Goal: Consume media (video, audio)

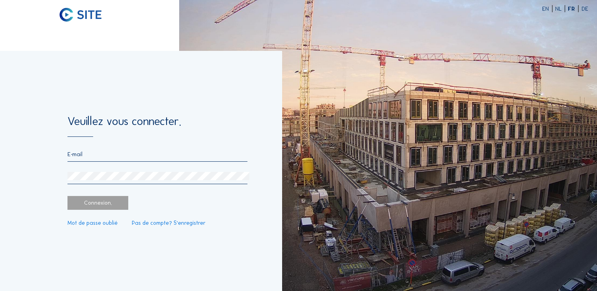
type input "[PERSON_NAME][EMAIL_ADDRESS][PERSON_NAME][DOMAIN_NAME]"
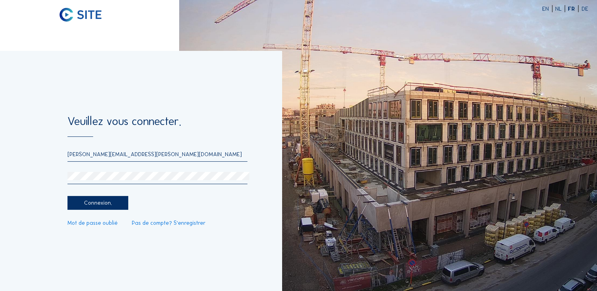
click at [93, 205] on div "Connexion." at bounding box center [98, 203] width 61 height 14
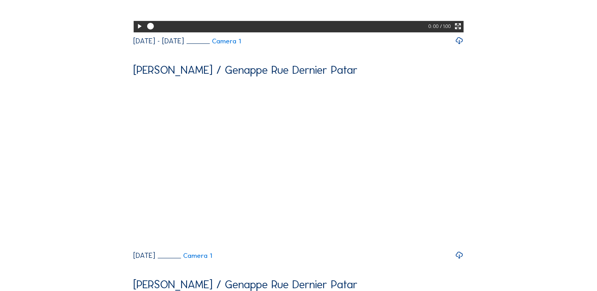
scroll to position [276, 0]
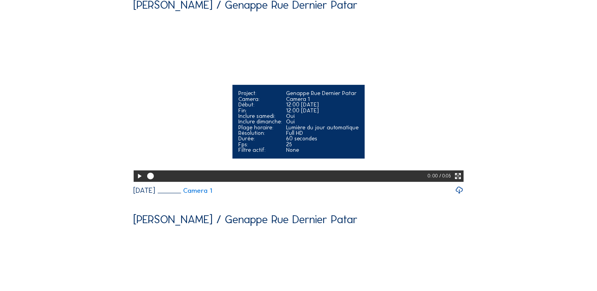
click at [137, 181] on icon at bounding box center [139, 176] width 8 height 9
click at [135, 181] on icon at bounding box center [139, 176] width 8 height 9
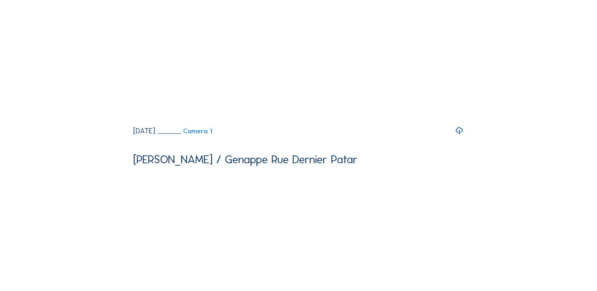
scroll to position [553, 0]
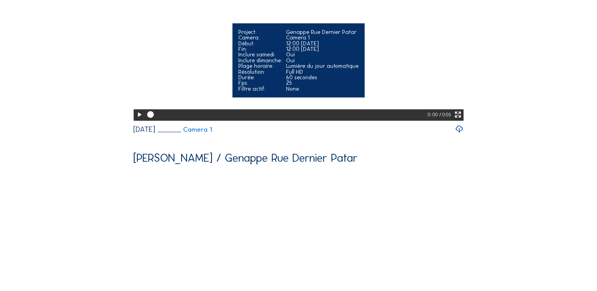
click at [139, 120] on icon at bounding box center [139, 114] width 8 height 9
click at [458, 120] on icon at bounding box center [458, 114] width 8 height 9
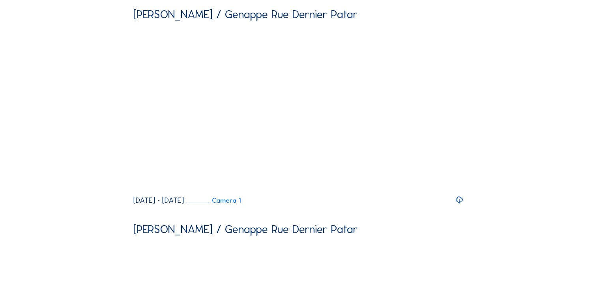
scroll to position [118, 0]
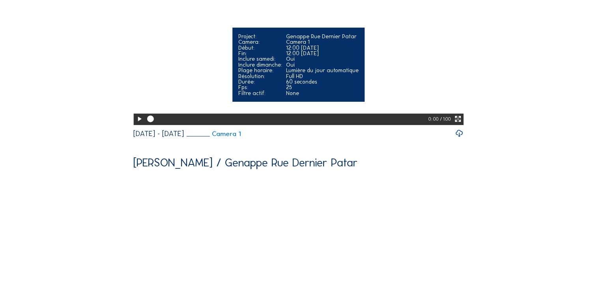
click at [460, 124] on icon at bounding box center [458, 119] width 8 height 9
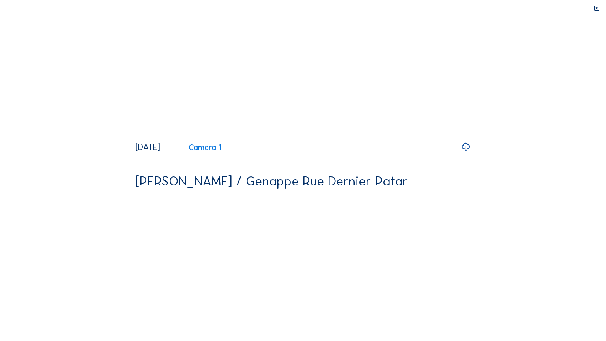
click at [0, 0] on div at bounding box center [0, 0] width 0 height 0
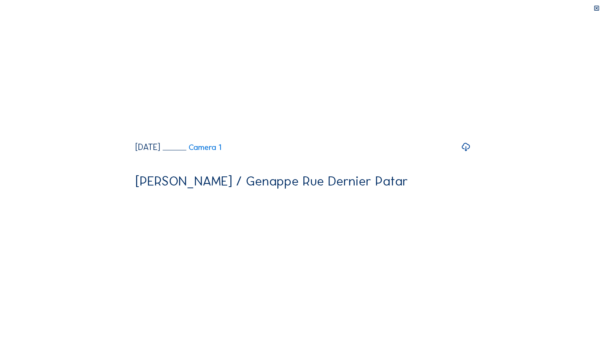
drag, startPoint x: 518, startPoint y: 330, endPoint x: 525, endPoint y: 333, distance: 8.0
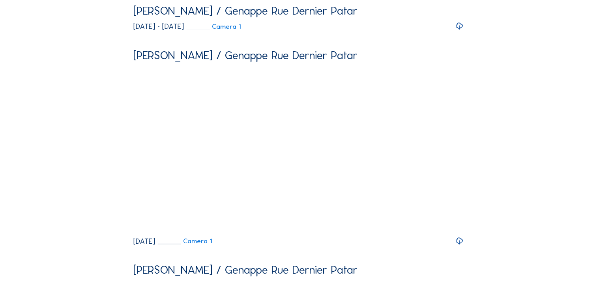
scroll to position [0, 0]
